Goal: Information Seeking & Learning: Understand process/instructions

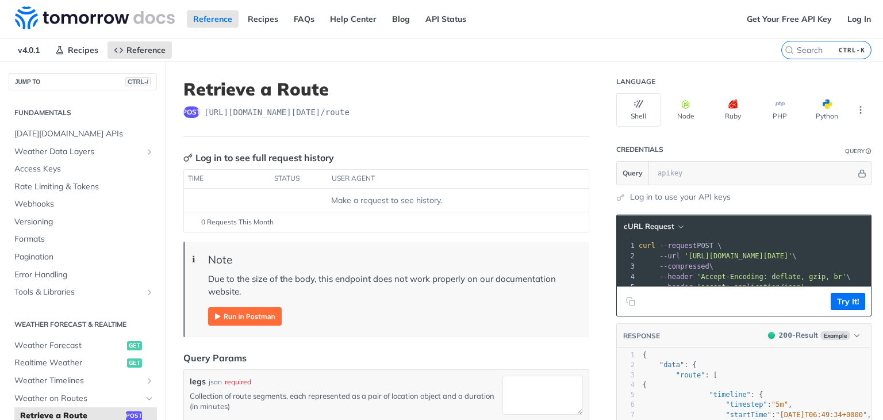
click at [221, 89] on h1 "Retrieve a Route" at bounding box center [386, 89] width 406 height 21
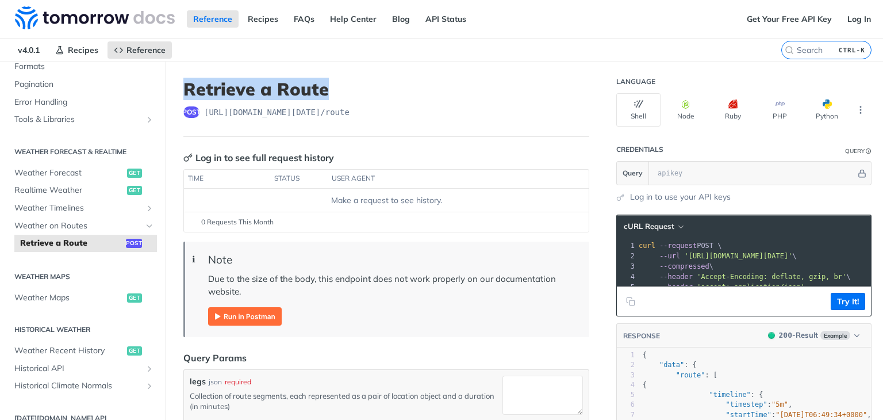
click at [221, 89] on h1 "Retrieve a Route" at bounding box center [386, 89] width 406 height 21
drag, startPoint x: 221, startPoint y: 89, endPoint x: 293, endPoint y: 90, distance: 71.3
click at [293, 90] on h1 "Retrieve a Route" at bounding box center [386, 89] width 406 height 21
drag, startPoint x: 293, startPoint y: 90, endPoint x: 232, endPoint y: 87, distance: 60.4
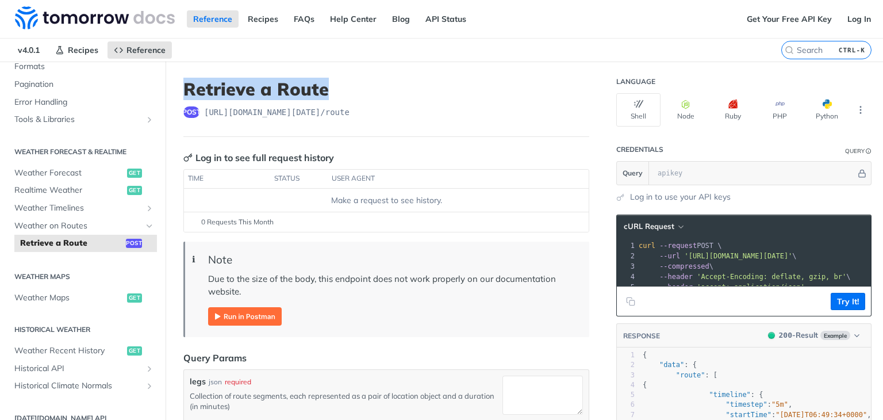
click at [232, 87] on h1 "Retrieve a Route" at bounding box center [386, 89] width 406 height 21
drag, startPoint x: 232, startPoint y: 87, endPoint x: 286, endPoint y: 90, distance: 53.5
click at [286, 90] on h1 "Retrieve a Route" at bounding box center [386, 89] width 406 height 21
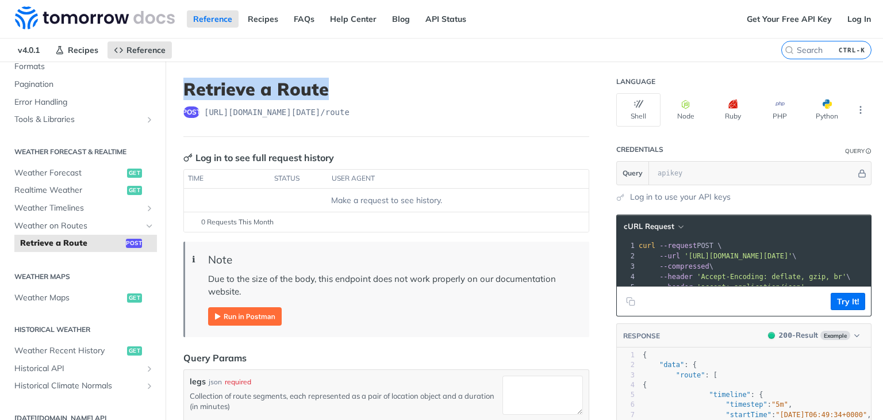
drag, startPoint x: 286, startPoint y: 90, endPoint x: 240, endPoint y: 90, distance: 46.0
click at [240, 90] on h1 "Retrieve a Route" at bounding box center [386, 89] width 406 height 21
drag, startPoint x: 240, startPoint y: 90, endPoint x: 290, endPoint y: 90, distance: 50.6
click at [290, 90] on h1 "Retrieve a Route" at bounding box center [386, 89] width 406 height 21
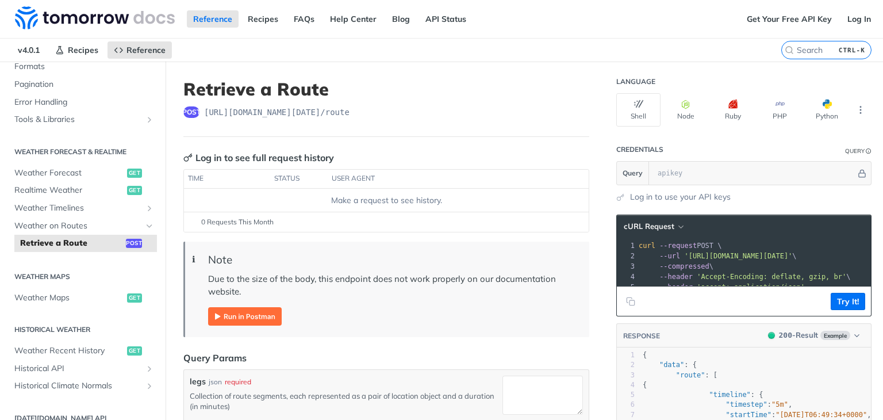
click at [412, 117] on header "Retrieve a Route post [URL][DOMAIN_NAME][DATE] /route" at bounding box center [386, 108] width 406 height 58
click at [130, 242] on span "post" at bounding box center [134, 243] width 16 height 9
click at [668, 49] on nav "v4.0.1 Recipes Reference" at bounding box center [390, 50] width 781 height 23
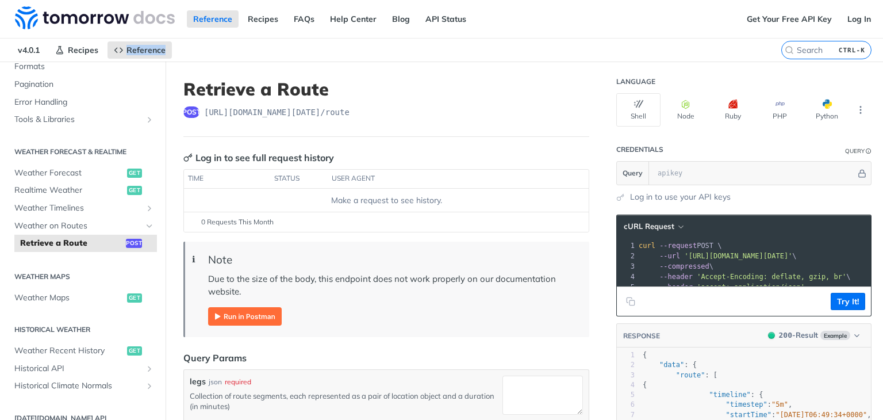
click at [668, 49] on nav "v4.0.1 Recipes Reference" at bounding box center [390, 50] width 781 height 23
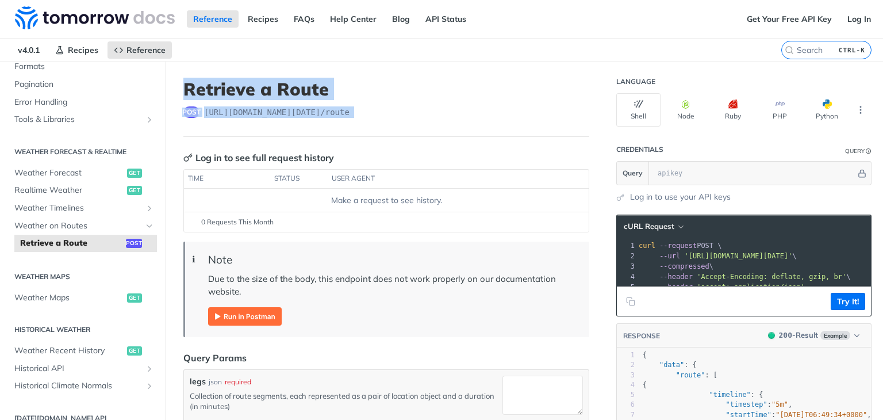
drag, startPoint x: 410, startPoint y: 74, endPoint x: 409, endPoint y: 122, distance: 48.3
click at [409, 122] on header "Retrieve a Route post [URL][DOMAIN_NAME][DATE] /route" at bounding box center [386, 108] width 406 height 58
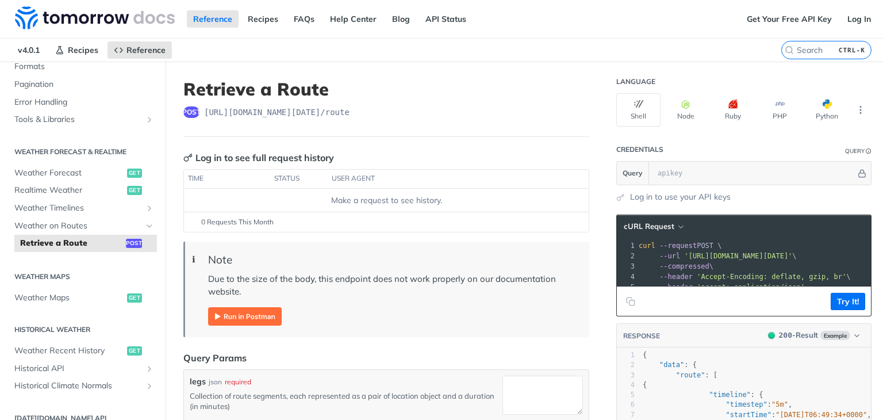
click at [409, 122] on header "Retrieve a Route post [URL][DOMAIN_NAME][DATE] /route" at bounding box center [386, 108] width 406 height 58
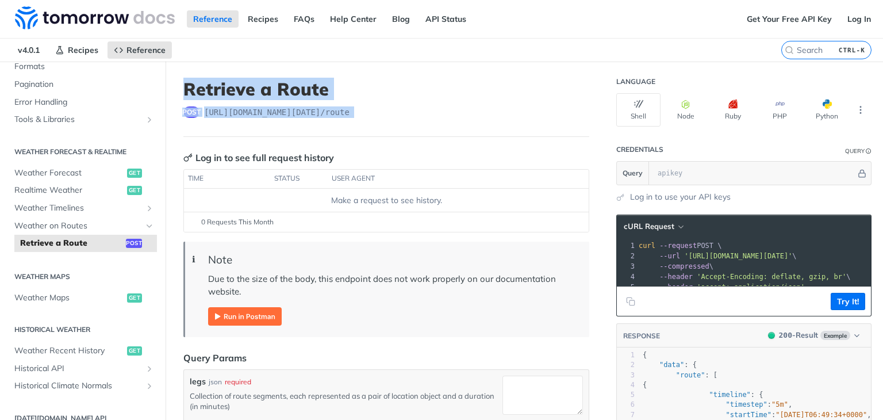
drag, startPoint x: 409, startPoint y: 122, endPoint x: 410, endPoint y: 85, distance: 37.4
click at [410, 85] on header "Retrieve a Route post [URL][DOMAIN_NAME][DATE] /route" at bounding box center [386, 108] width 406 height 58
click at [410, 85] on h1 "Retrieve a Route" at bounding box center [386, 89] width 406 height 21
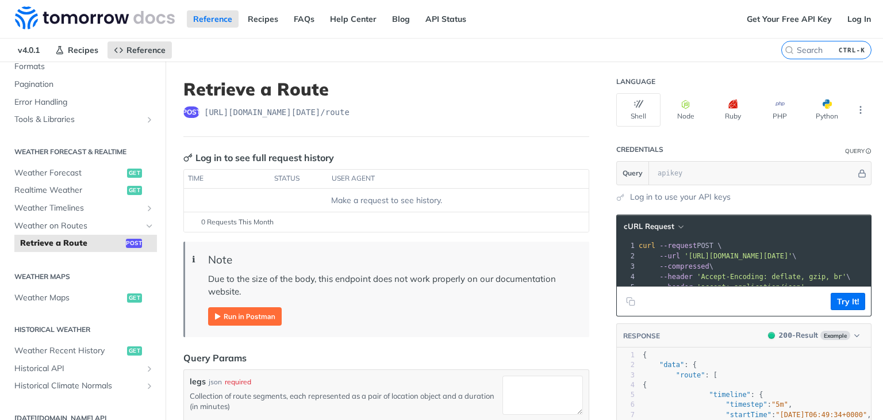
click at [410, 85] on h1 "Retrieve a Route" at bounding box center [386, 89] width 406 height 21
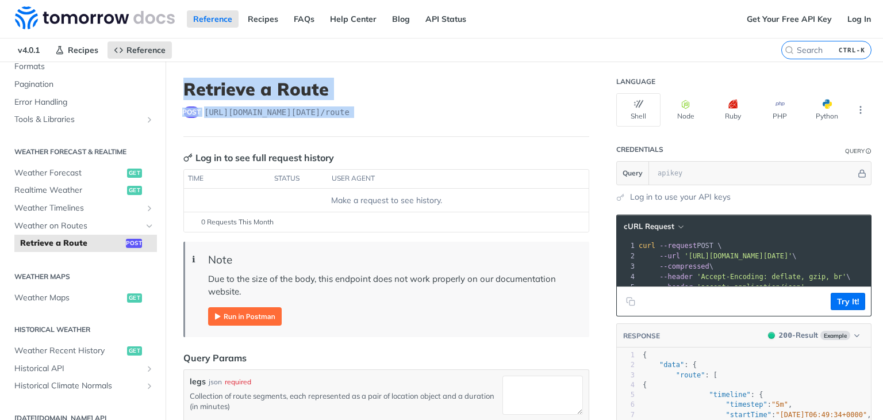
drag, startPoint x: 410, startPoint y: 85, endPoint x: 405, endPoint y: 106, distance: 21.5
click at [405, 106] on header "Retrieve a Route post [URL][DOMAIN_NAME][DATE] /route" at bounding box center [386, 108] width 406 height 58
click at [405, 106] on div "post [URL][DOMAIN_NAME][DATE] /route" at bounding box center [386, 111] width 406 height 11
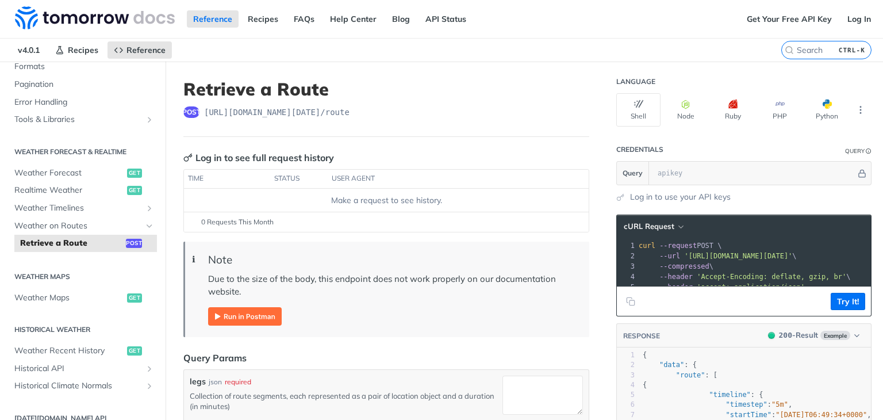
click at [405, 106] on div "post [URL][DOMAIN_NAME][DATE] /route" at bounding box center [386, 111] width 406 height 11
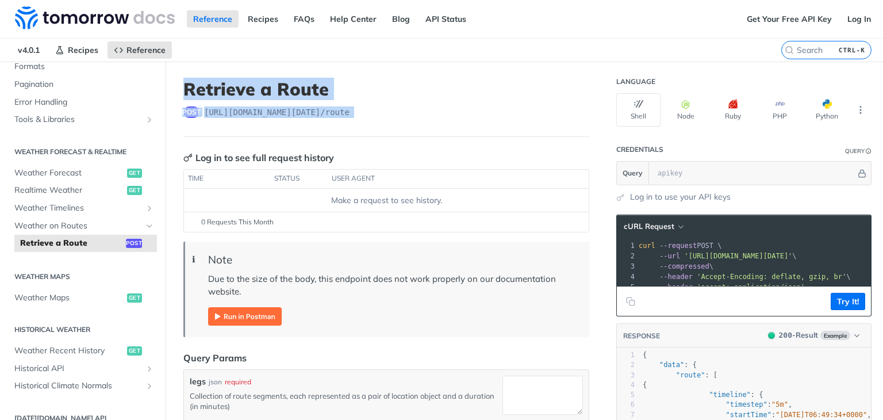
drag, startPoint x: 405, startPoint y: 106, endPoint x: 408, endPoint y: 82, distance: 23.8
click at [408, 82] on header "Retrieve a Route post [URL][DOMAIN_NAME][DATE] /route" at bounding box center [386, 108] width 406 height 58
click at [408, 82] on h1 "Retrieve a Route" at bounding box center [386, 89] width 406 height 21
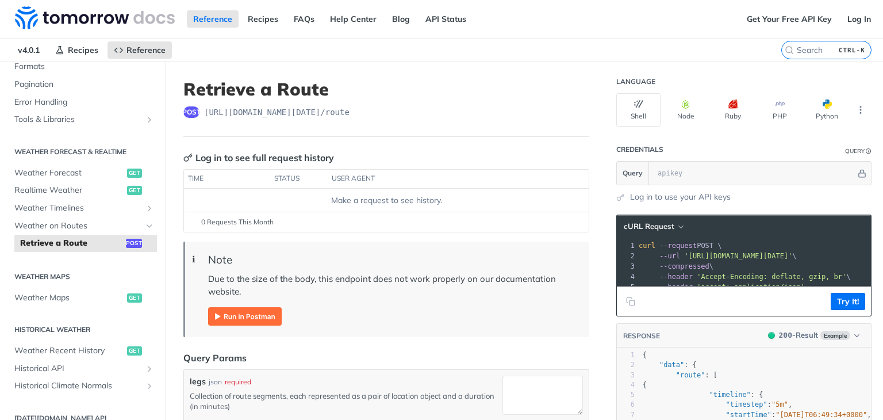
click at [408, 82] on h1 "Retrieve a Route" at bounding box center [386, 89] width 406 height 21
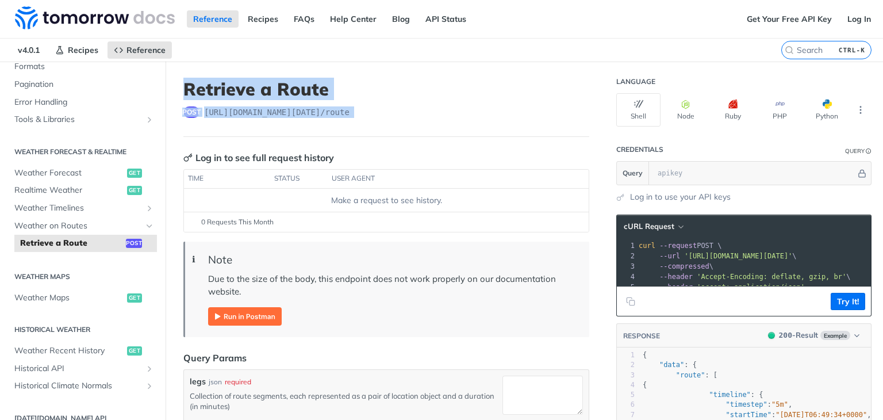
drag, startPoint x: 408, startPoint y: 82, endPoint x: 408, endPoint y: 111, distance: 28.7
click at [408, 111] on header "Retrieve a Route post [URL][DOMAIN_NAME][DATE] /route" at bounding box center [386, 108] width 406 height 58
click at [408, 111] on div "post [URL][DOMAIN_NAME][DATE] /route" at bounding box center [386, 111] width 406 height 11
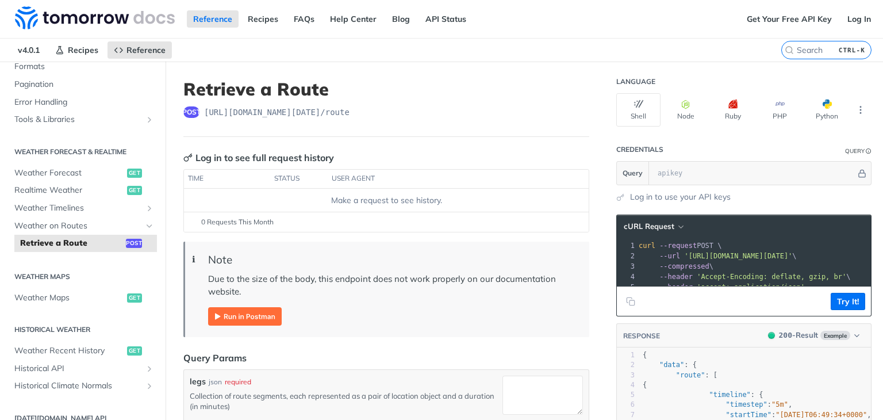
click at [408, 111] on div "post [URL][DOMAIN_NAME][DATE] /route" at bounding box center [386, 111] width 406 height 11
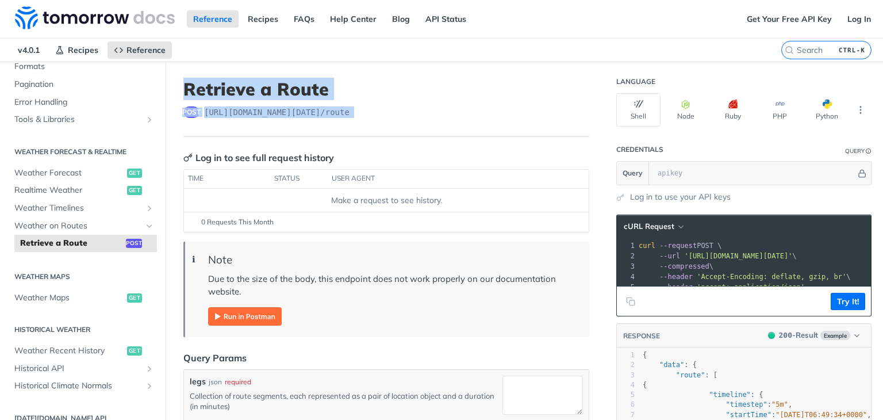
drag, startPoint x: 408, startPoint y: 111, endPoint x: 400, endPoint y: 82, distance: 29.8
click at [400, 82] on header "Retrieve a Route post [URL][DOMAIN_NAME][DATE] /route" at bounding box center [386, 108] width 406 height 58
click at [400, 82] on h1 "Retrieve a Route" at bounding box center [386, 89] width 406 height 21
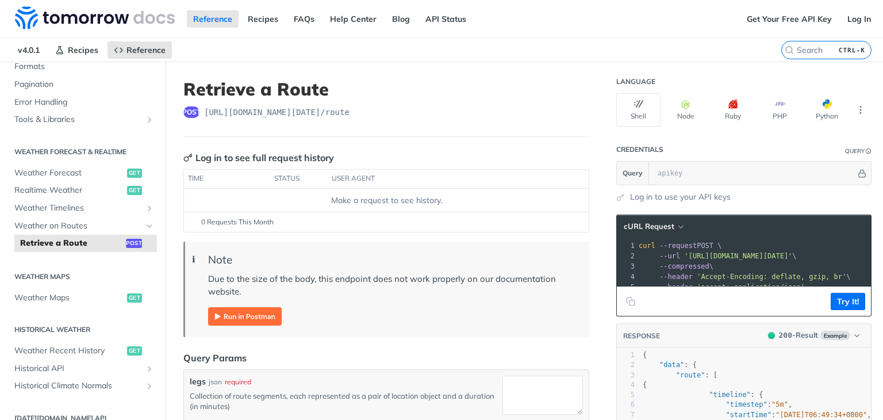
click at [400, 82] on h1 "Retrieve a Route" at bounding box center [386, 89] width 406 height 21
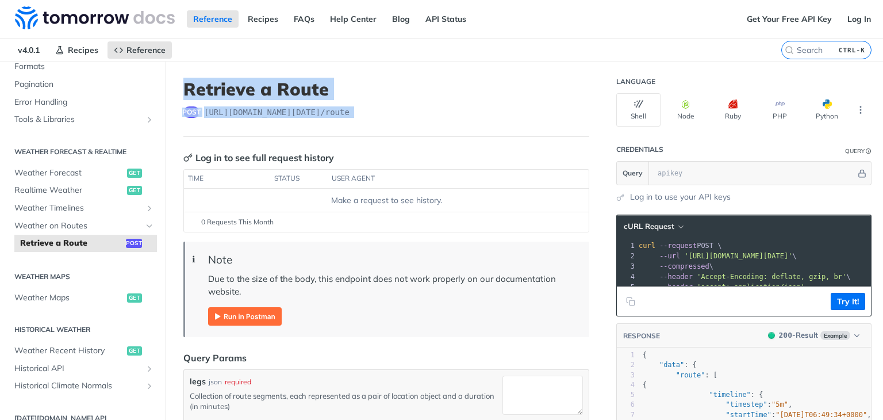
drag, startPoint x: 400, startPoint y: 82, endPoint x: 402, endPoint y: 104, distance: 22.0
click at [402, 104] on header "Retrieve a Route post [URL][DOMAIN_NAME][DATE] /route" at bounding box center [386, 108] width 406 height 58
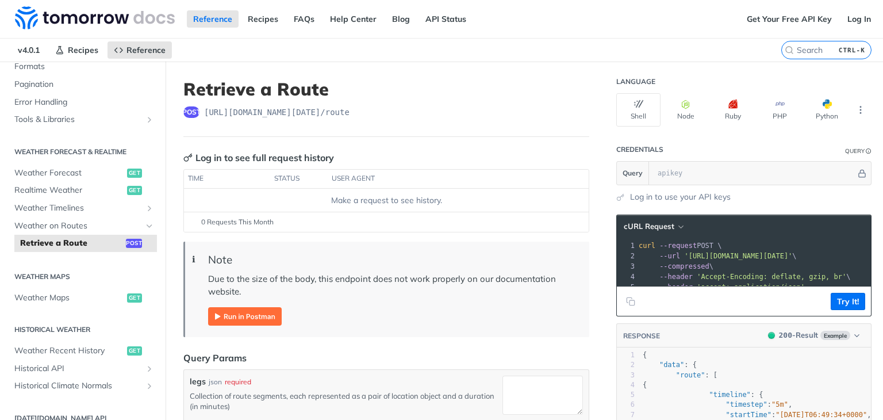
click at [402, 104] on header "Retrieve a Route post [URL][DOMAIN_NAME][DATE] /route" at bounding box center [386, 108] width 406 height 58
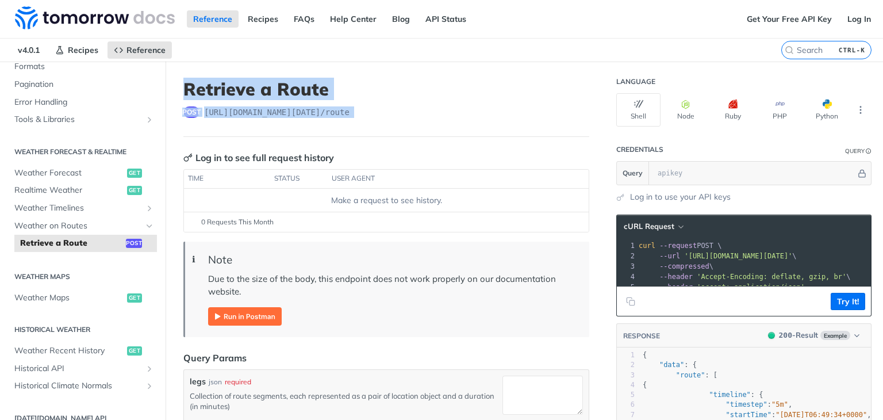
drag, startPoint x: 402, startPoint y: 104, endPoint x: 400, endPoint y: 89, distance: 15.7
click at [400, 89] on header "Retrieve a Route post [URL][DOMAIN_NAME][DATE] /route" at bounding box center [386, 108] width 406 height 58
click at [400, 89] on h1 "Retrieve a Route" at bounding box center [386, 89] width 406 height 21
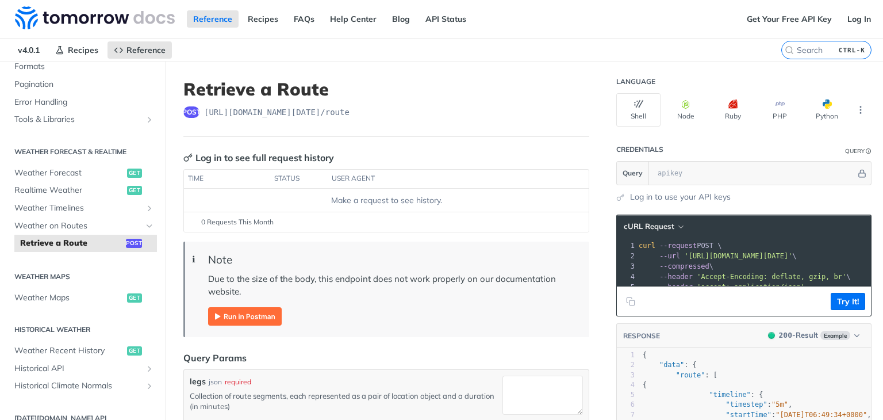
click at [400, 89] on h1 "Retrieve a Route" at bounding box center [386, 89] width 406 height 21
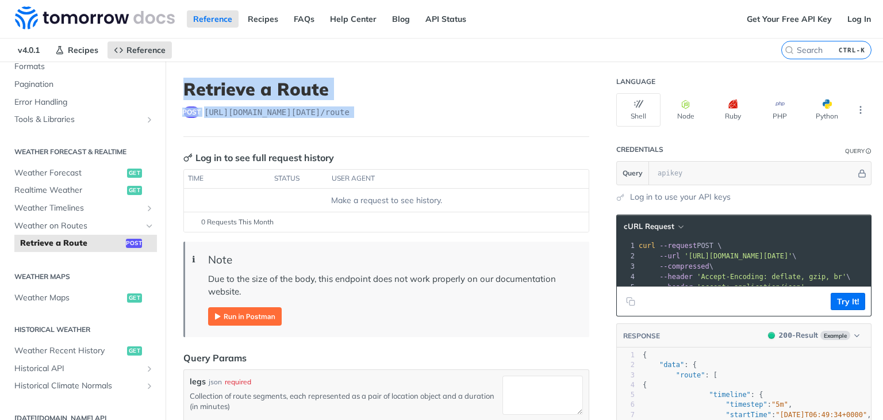
drag, startPoint x: 400, startPoint y: 89, endPoint x: 400, endPoint y: 103, distance: 14.9
click at [400, 103] on header "Retrieve a Route post [URL][DOMAIN_NAME][DATE] /route" at bounding box center [386, 108] width 406 height 58
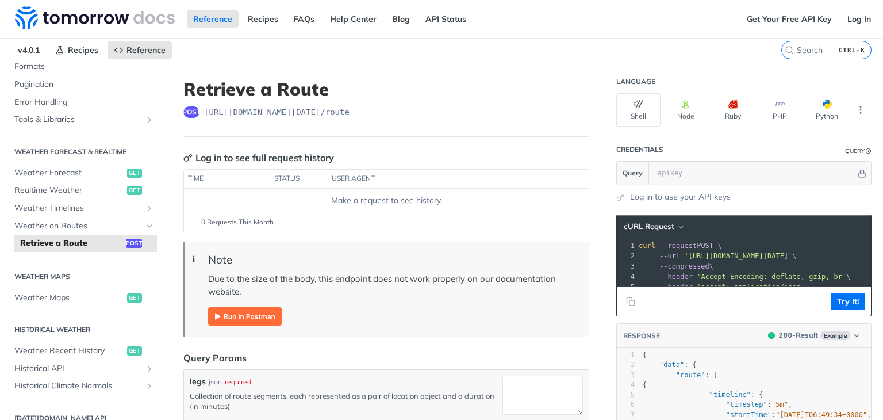
click at [400, 103] on header "Retrieve a Route post [URL][DOMAIN_NAME][DATE] /route" at bounding box center [386, 108] width 406 height 58
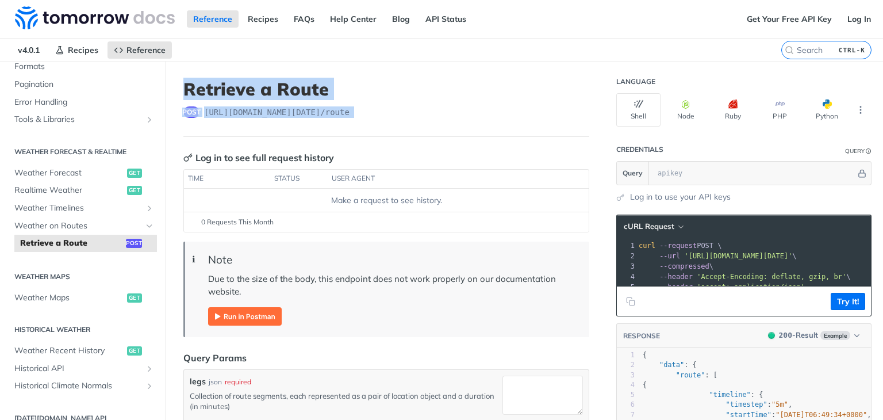
drag, startPoint x: 400, startPoint y: 103, endPoint x: 401, endPoint y: 97, distance: 7.0
click at [401, 97] on header "Retrieve a Route post [URL][DOMAIN_NAME][DATE] /route" at bounding box center [386, 108] width 406 height 58
click at [401, 97] on h1 "Retrieve a Route" at bounding box center [386, 89] width 406 height 21
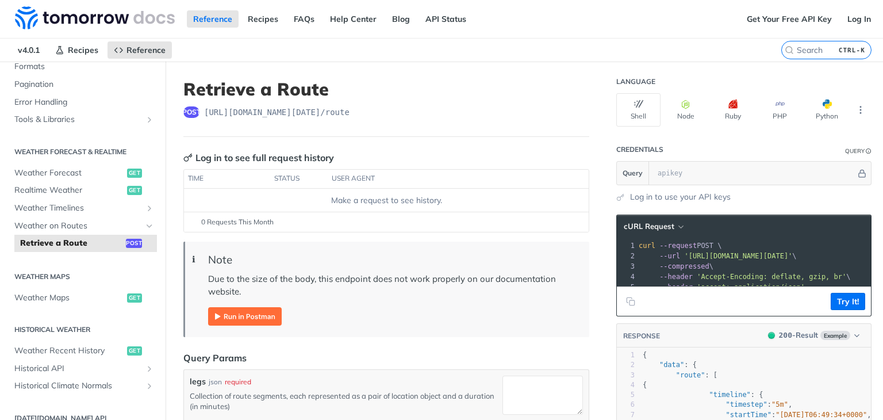
click at [401, 97] on h1 "Retrieve a Route" at bounding box center [386, 89] width 406 height 21
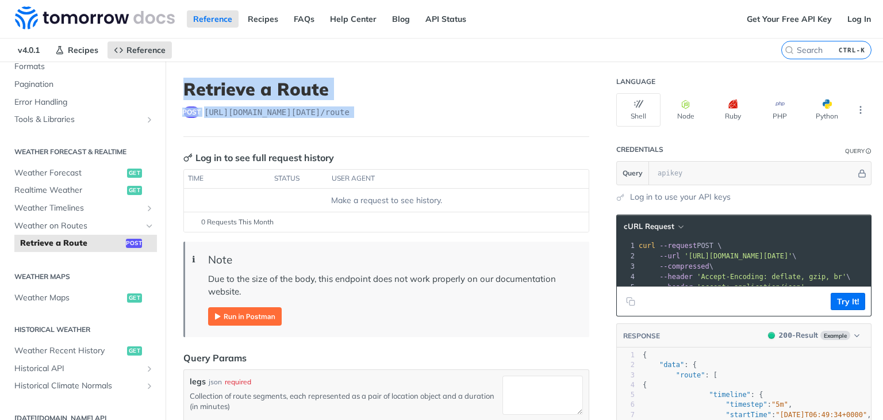
drag, startPoint x: 401, startPoint y: 97, endPoint x: 402, endPoint y: 105, distance: 8.6
click at [402, 105] on header "Retrieve a Route post [URL][DOMAIN_NAME][DATE] /route" at bounding box center [386, 108] width 406 height 58
click at [402, 106] on div "post [URL][DOMAIN_NAME][DATE] /route" at bounding box center [386, 111] width 406 height 11
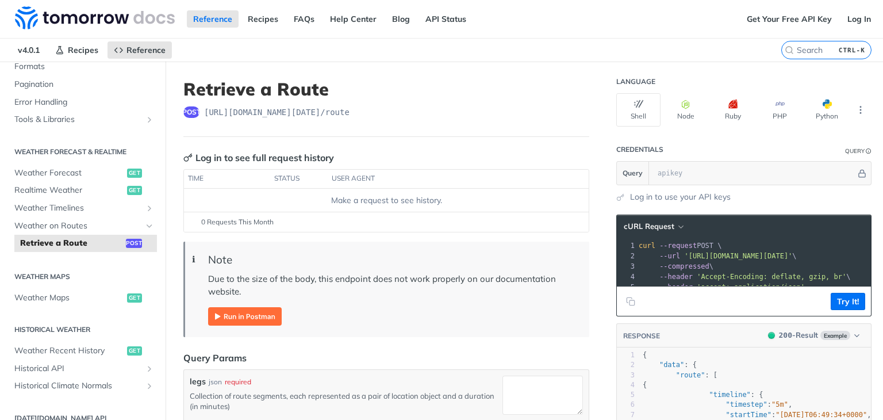
click at [402, 106] on div "post [URL][DOMAIN_NAME][DATE] /route" at bounding box center [386, 111] width 406 height 11
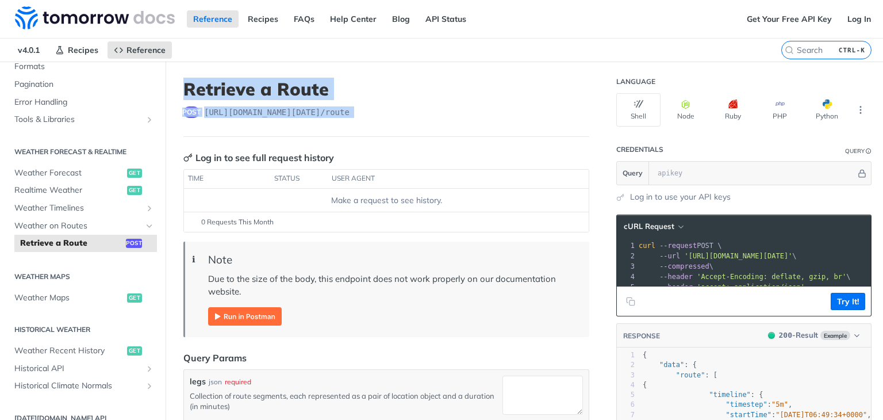
drag, startPoint x: 402, startPoint y: 105, endPoint x: 403, endPoint y: 91, distance: 14.4
click at [403, 91] on header "Retrieve a Route post [URL][DOMAIN_NAME][DATE] /route" at bounding box center [386, 108] width 406 height 58
click at [403, 91] on h1 "Retrieve a Route" at bounding box center [386, 89] width 406 height 21
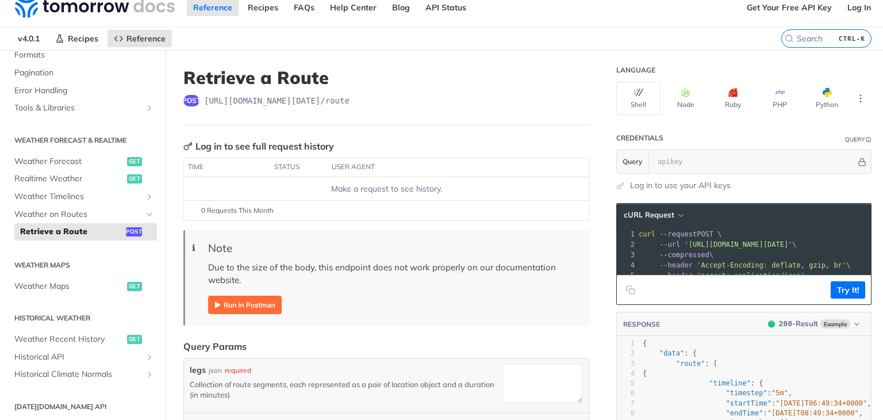
scroll to position [0, 0]
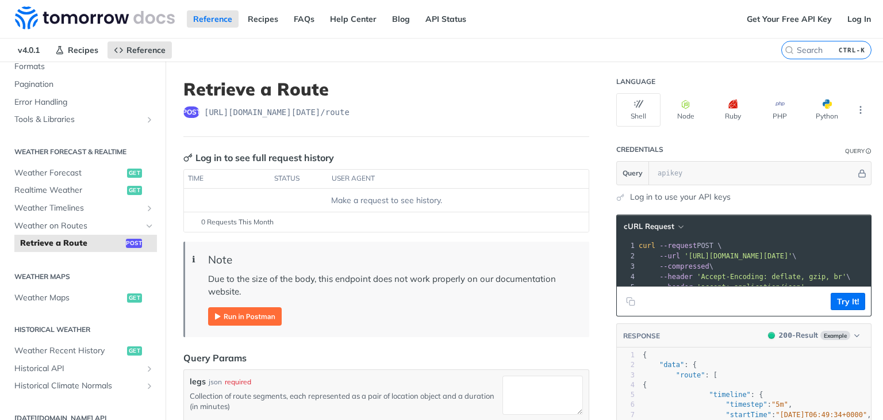
click at [644, 199] on link "Log in to use your API keys" at bounding box center [680, 197] width 101 height 12
